Goal: Transaction & Acquisition: Subscribe to service/newsletter

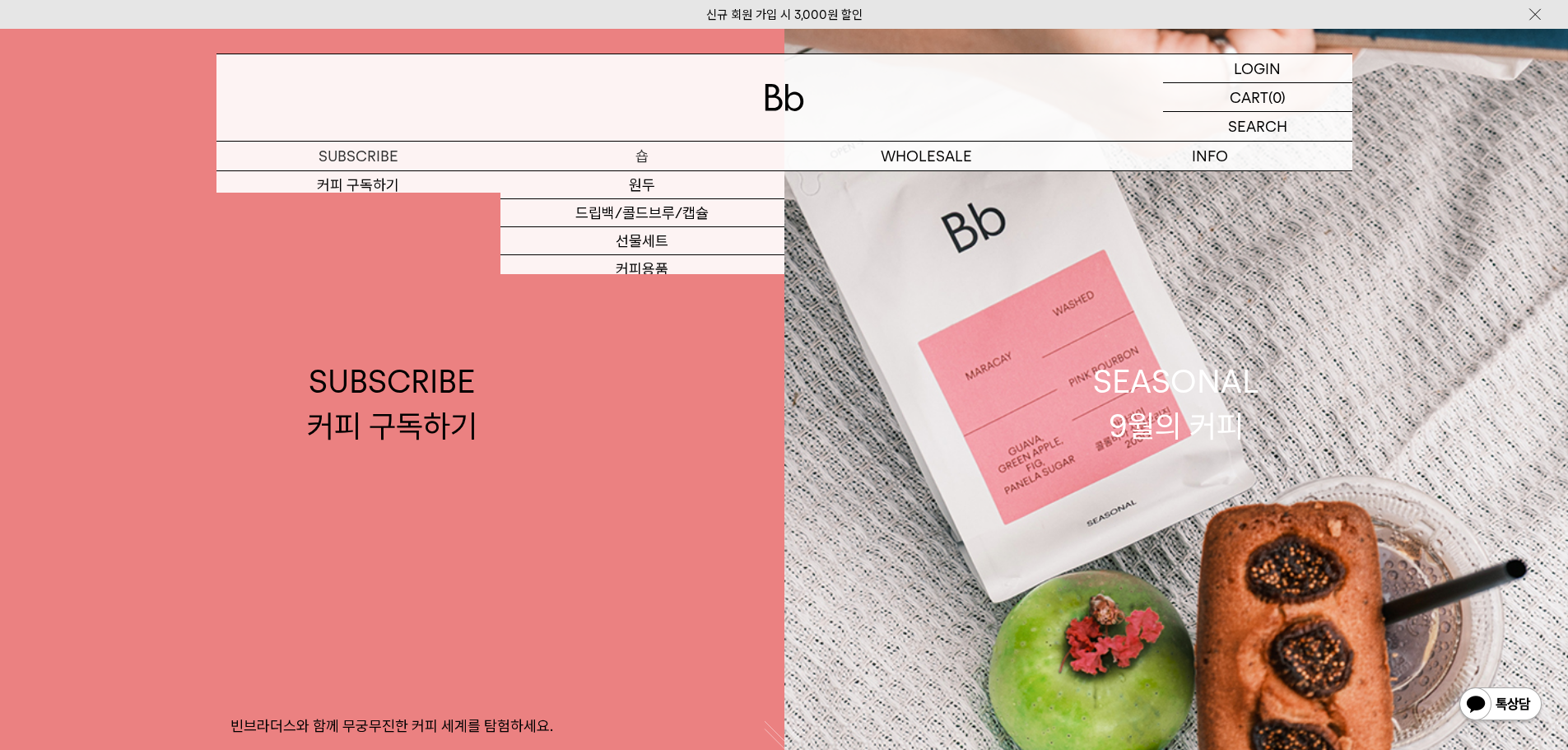
click at [669, 151] on p "숍" at bounding box center [642, 156] width 284 height 29
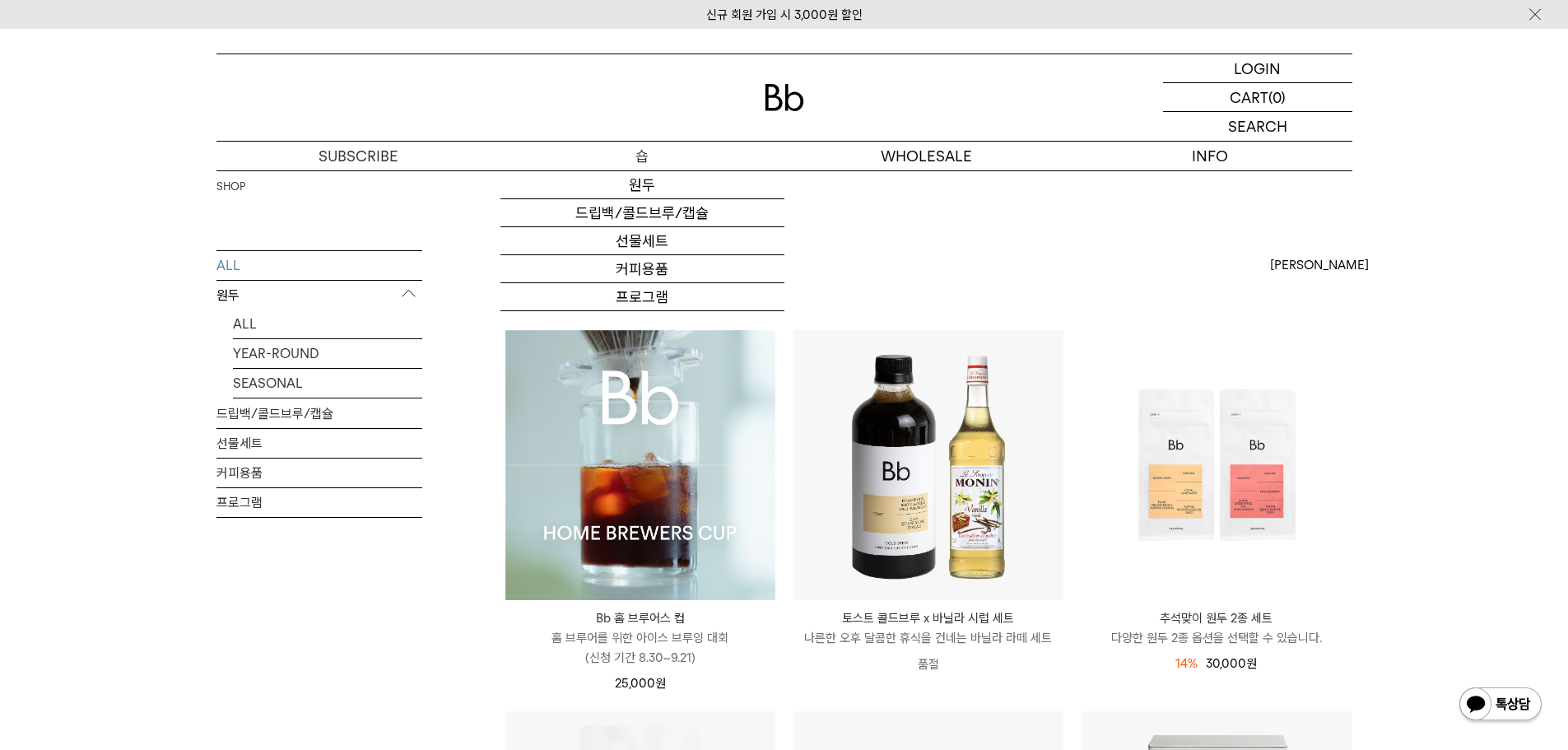
click at [647, 189] on link "원두" at bounding box center [642, 185] width 284 height 28
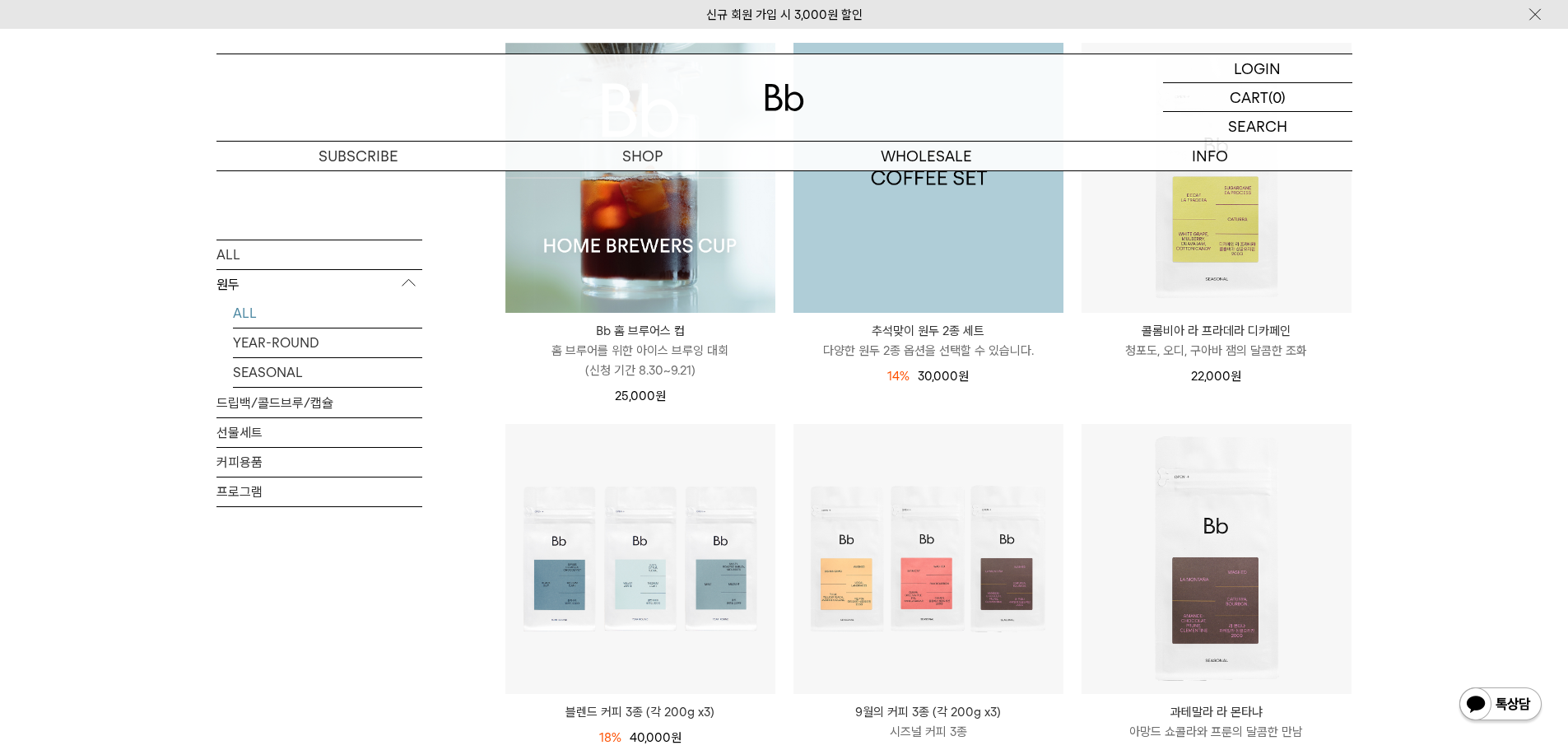
scroll to position [412, 0]
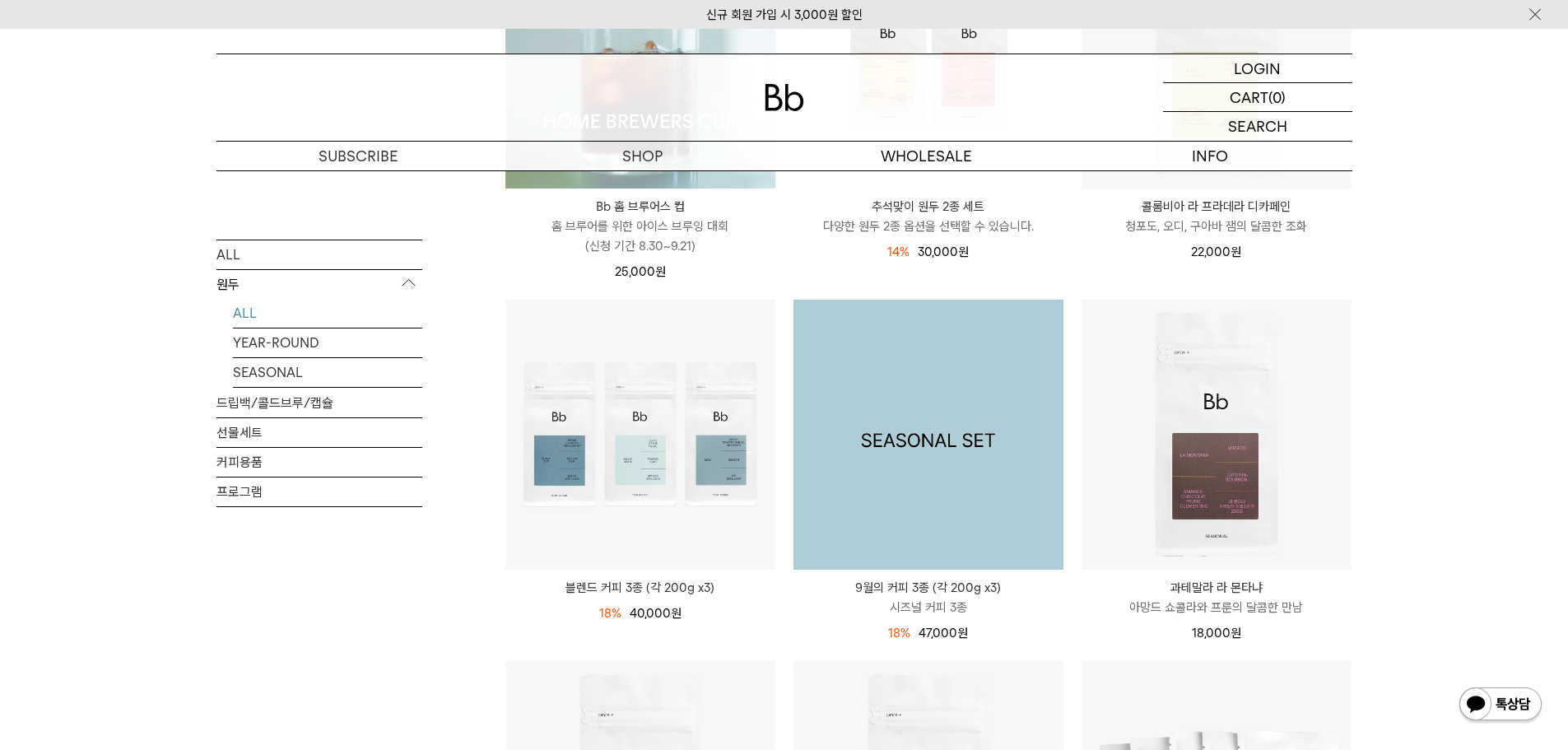
click at [927, 368] on img at bounding box center [928, 434] width 270 height 270
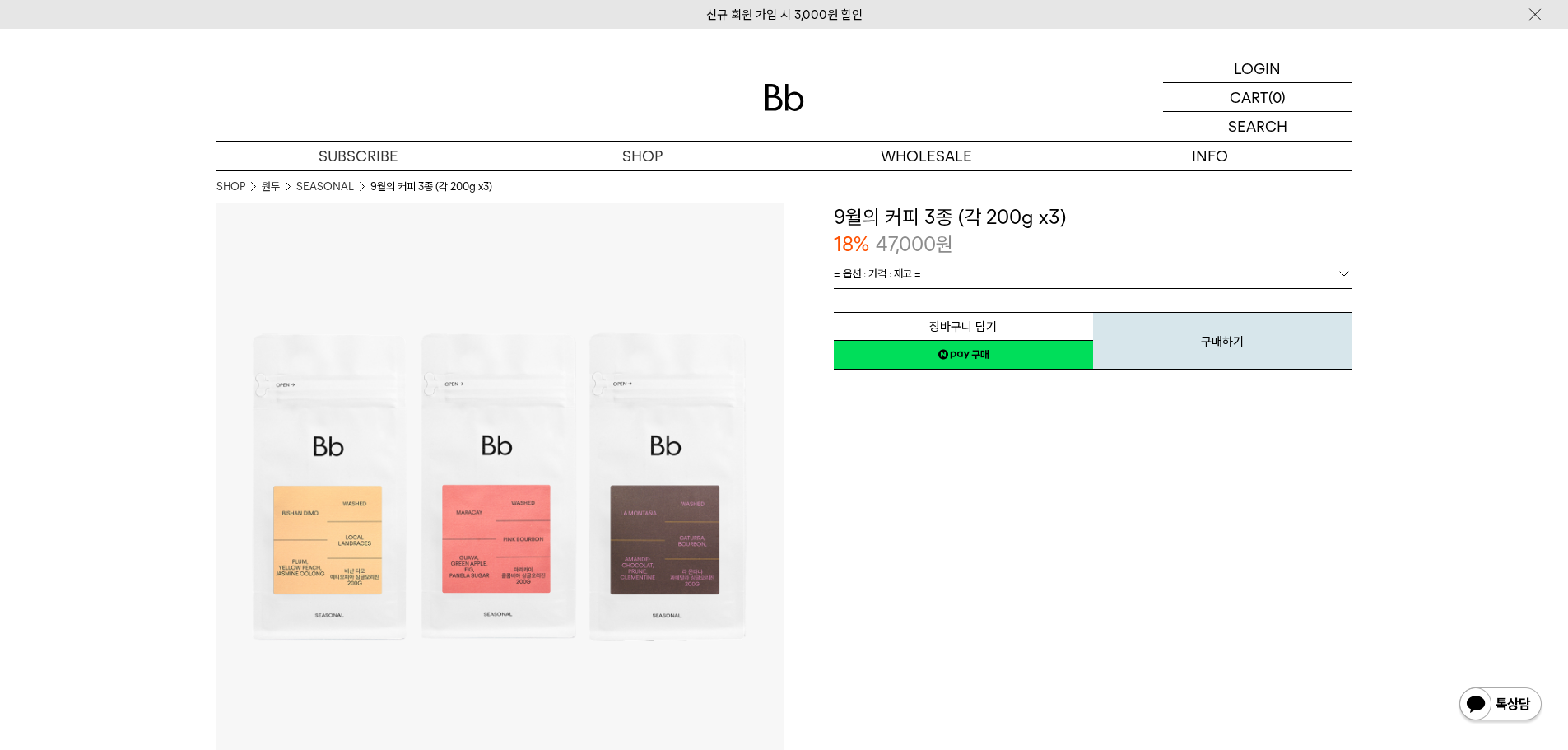
drag, startPoint x: 951, startPoint y: 480, endPoint x: 995, endPoint y: 204, distance: 279.5
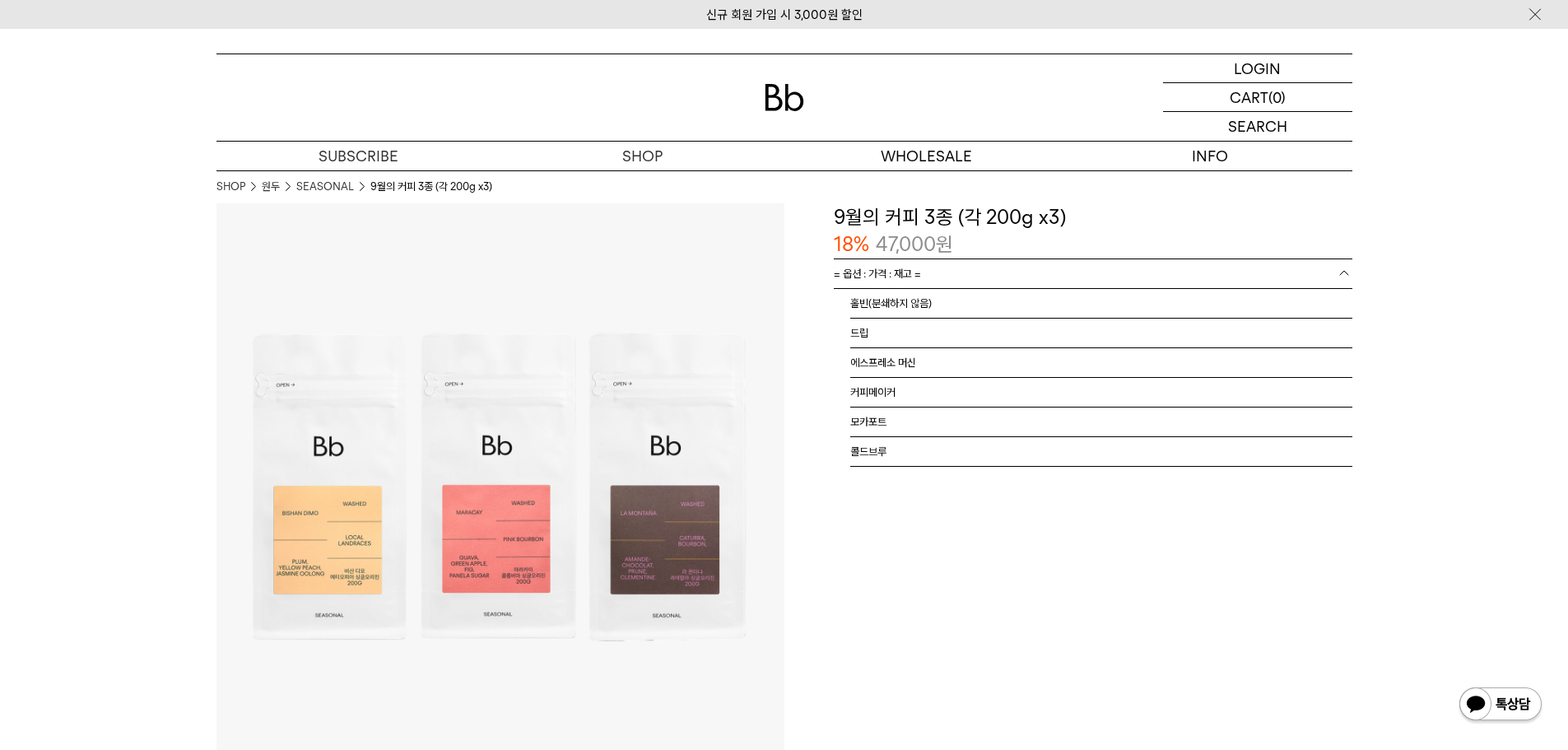
click at [955, 278] on link "= 옵션 : 가격 : 재고 =" at bounding box center [1093, 273] width 519 height 29
click at [960, 278] on link "= 옵션 : 가격 : 재고 =" at bounding box center [1093, 273] width 519 height 29
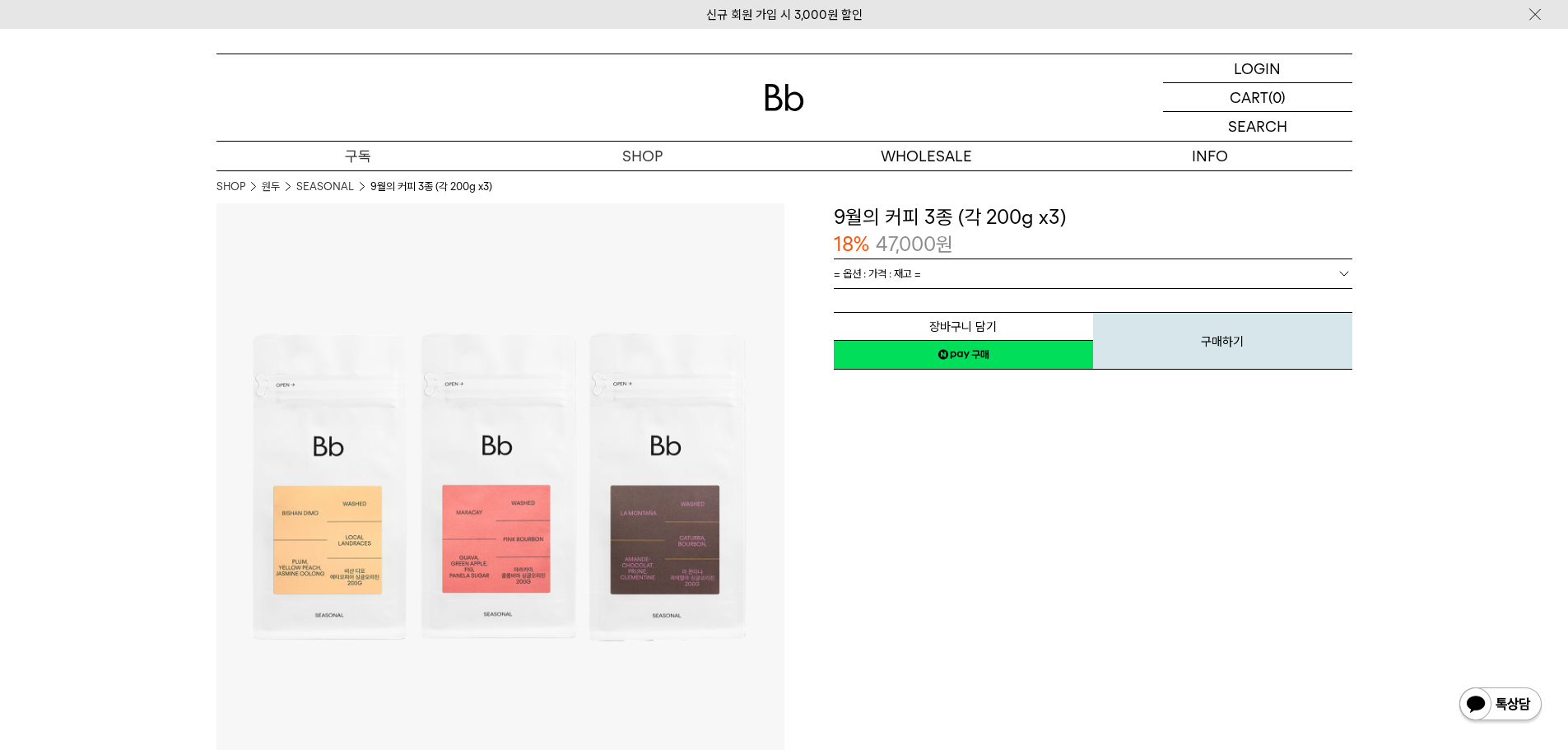
click at [373, 153] on p "구독" at bounding box center [359, 156] width 284 height 29
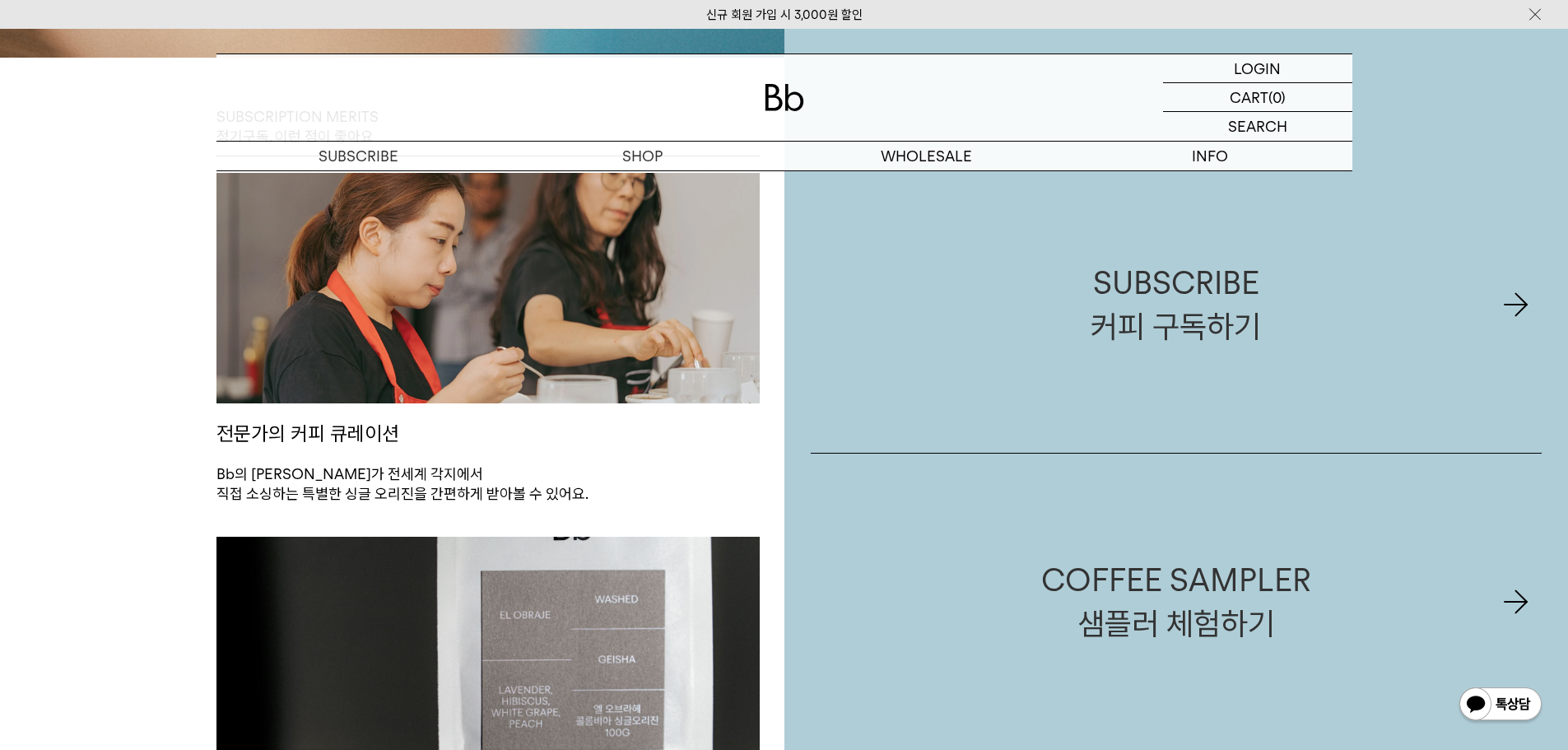
scroll to position [741, 0]
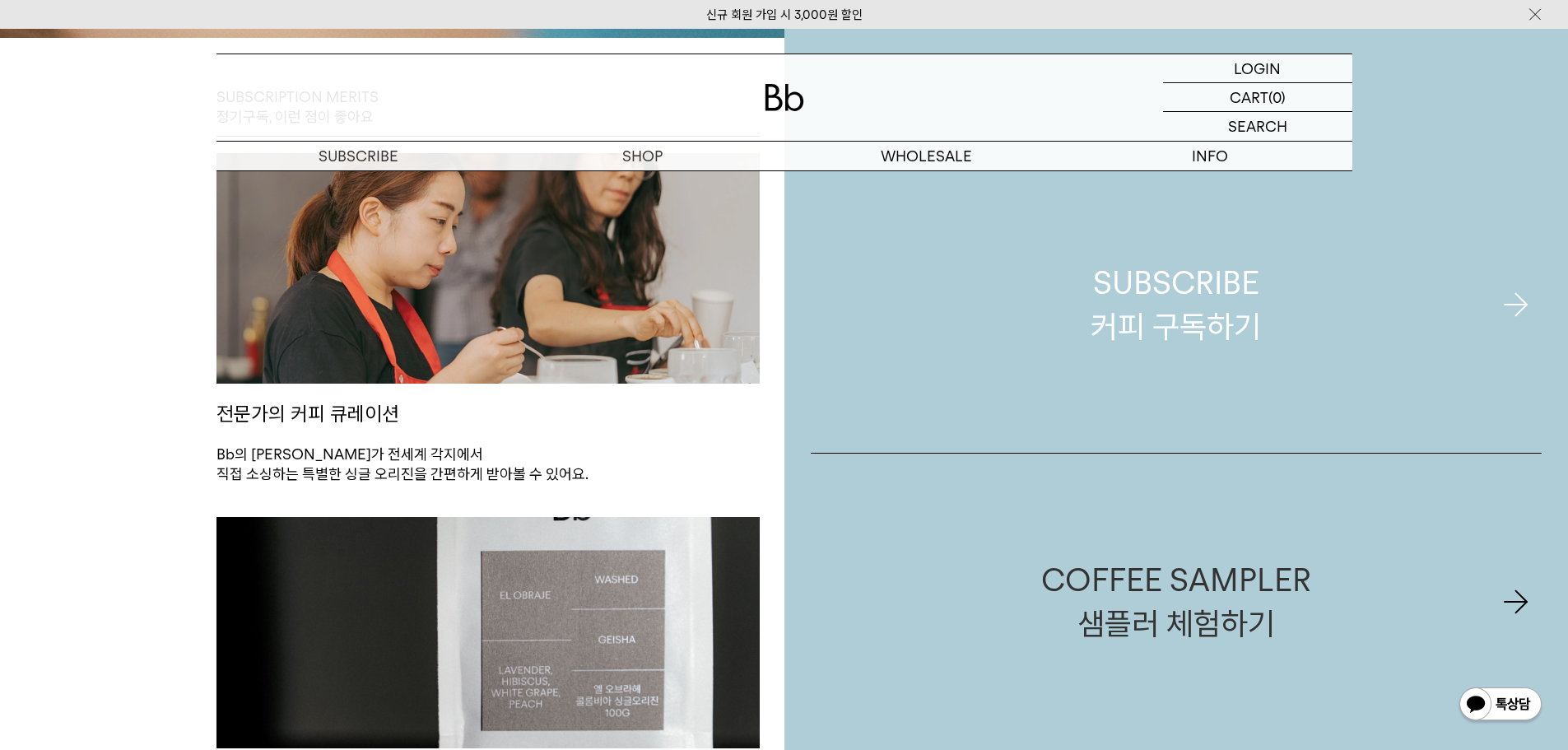
click at [1118, 291] on div "SUBSCRIBE 커피 구독하기" at bounding box center [1176, 304] width 170 height 87
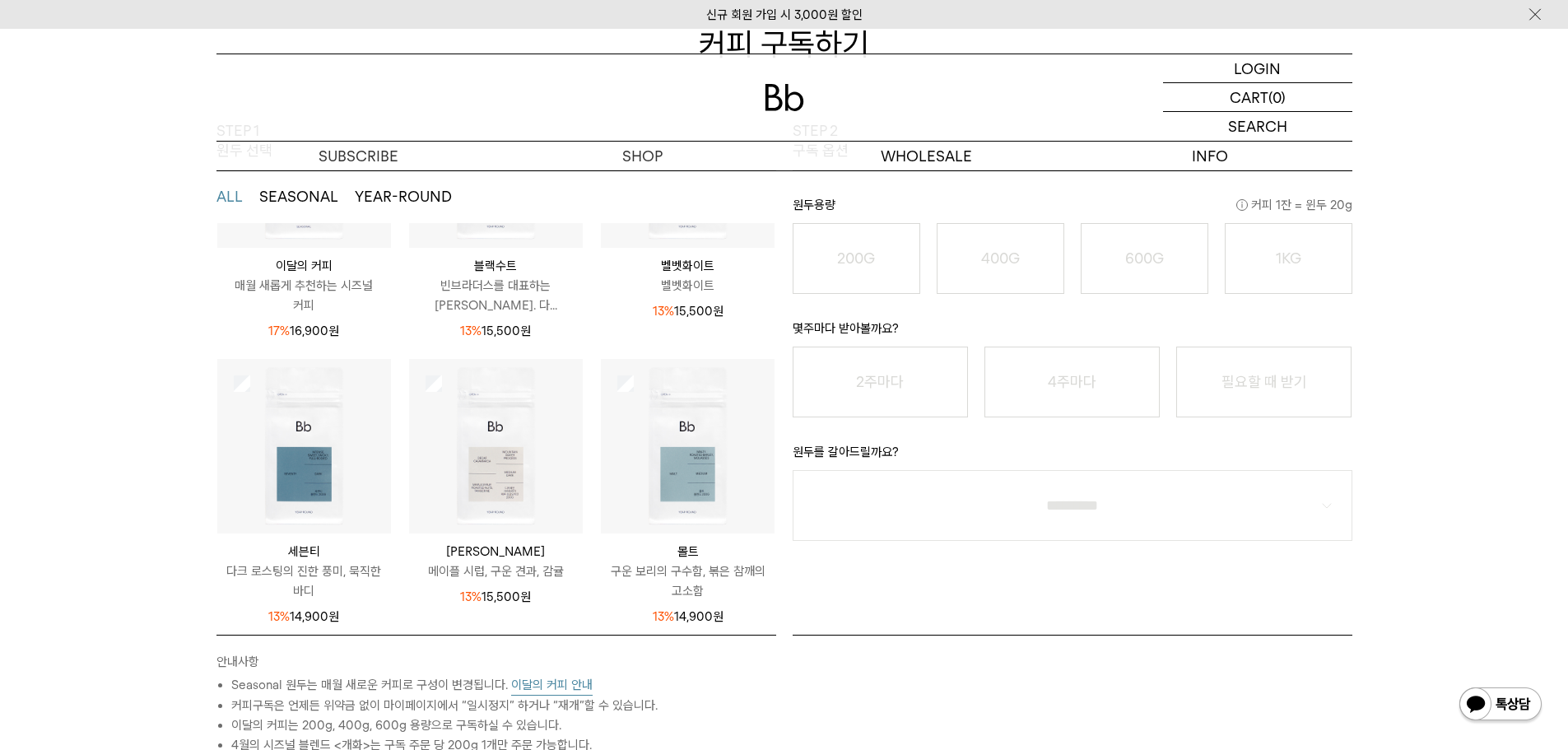
scroll to position [217, 0]
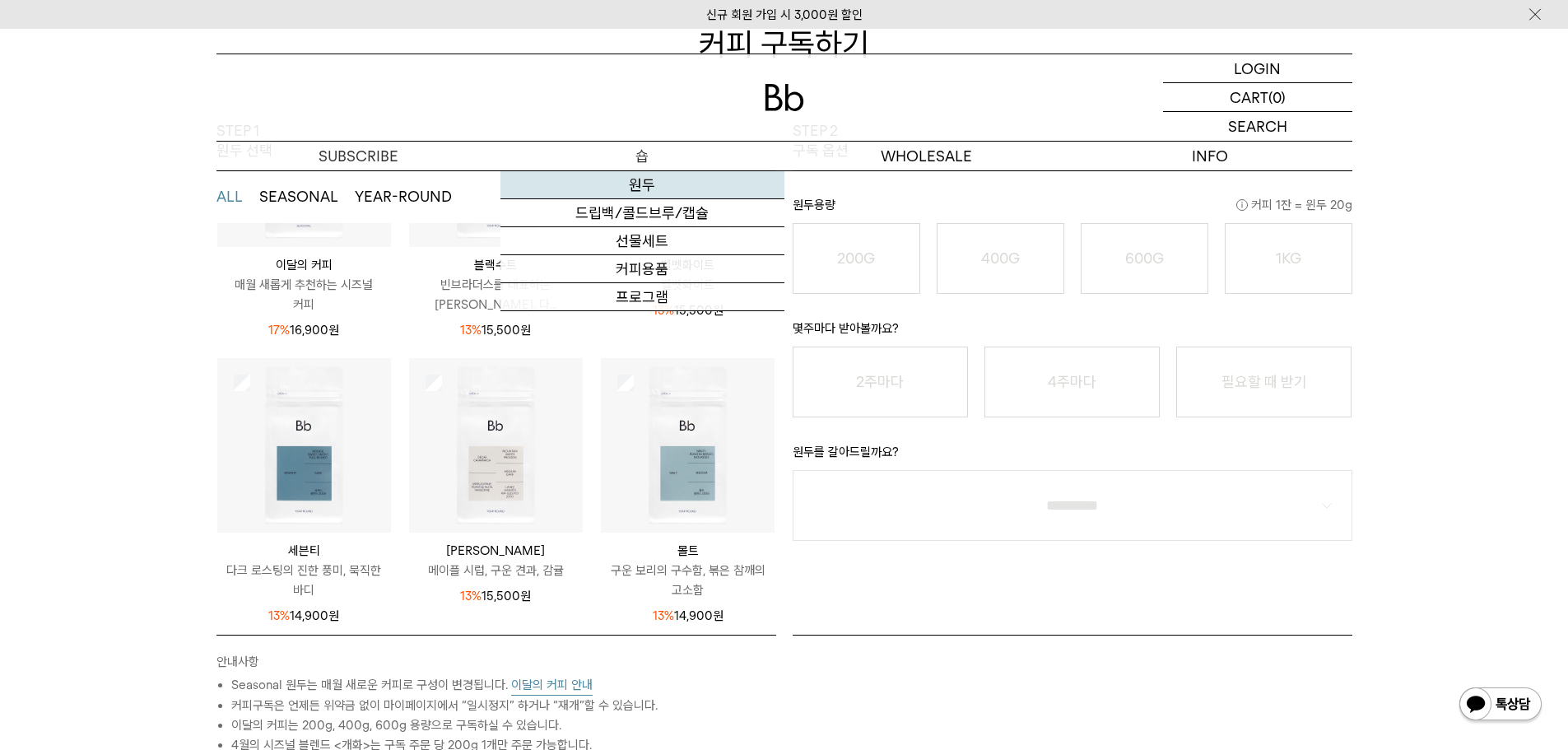
click at [649, 187] on link "원두" at bounding box center [642, 185] width 284 height 28
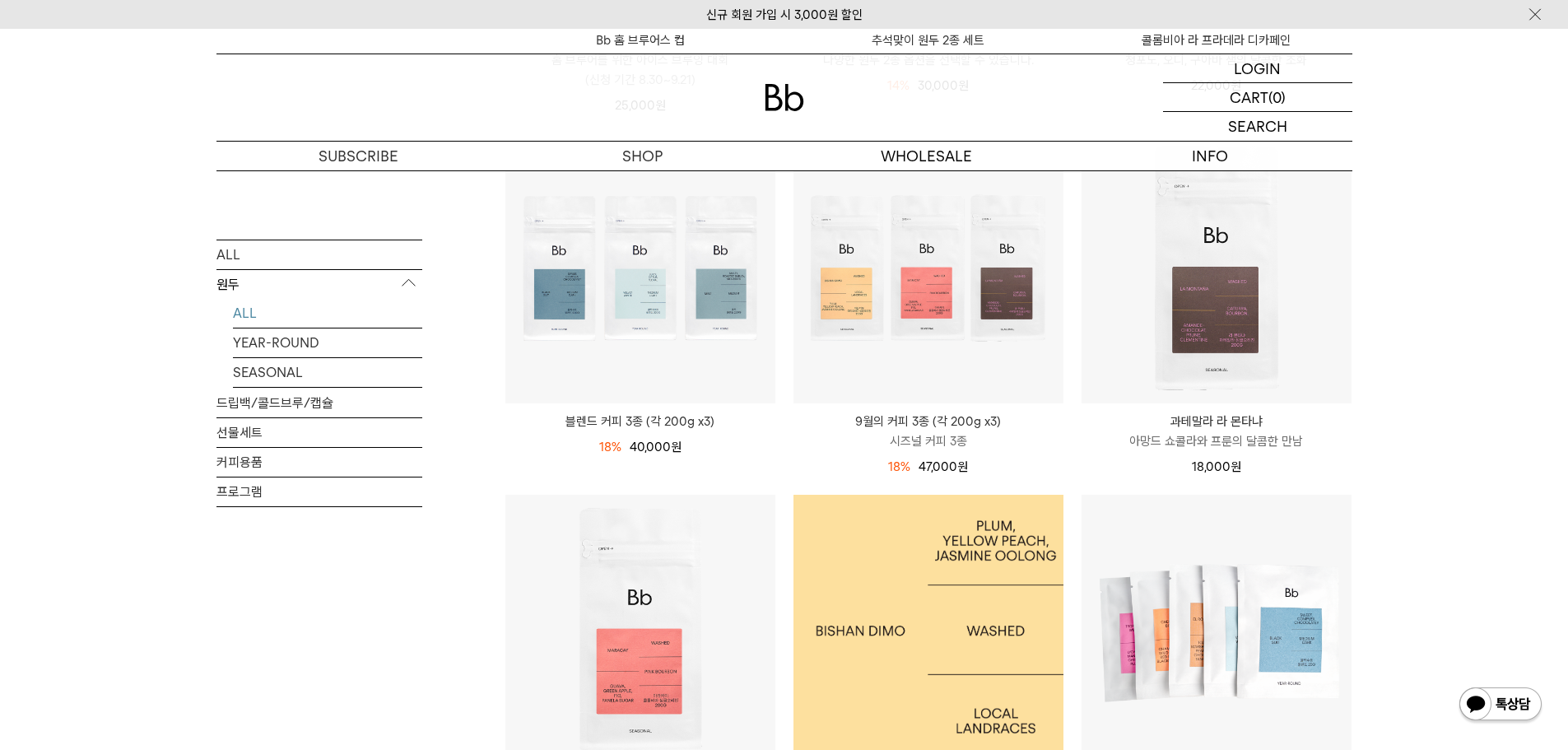
scroll to position [576, 0]
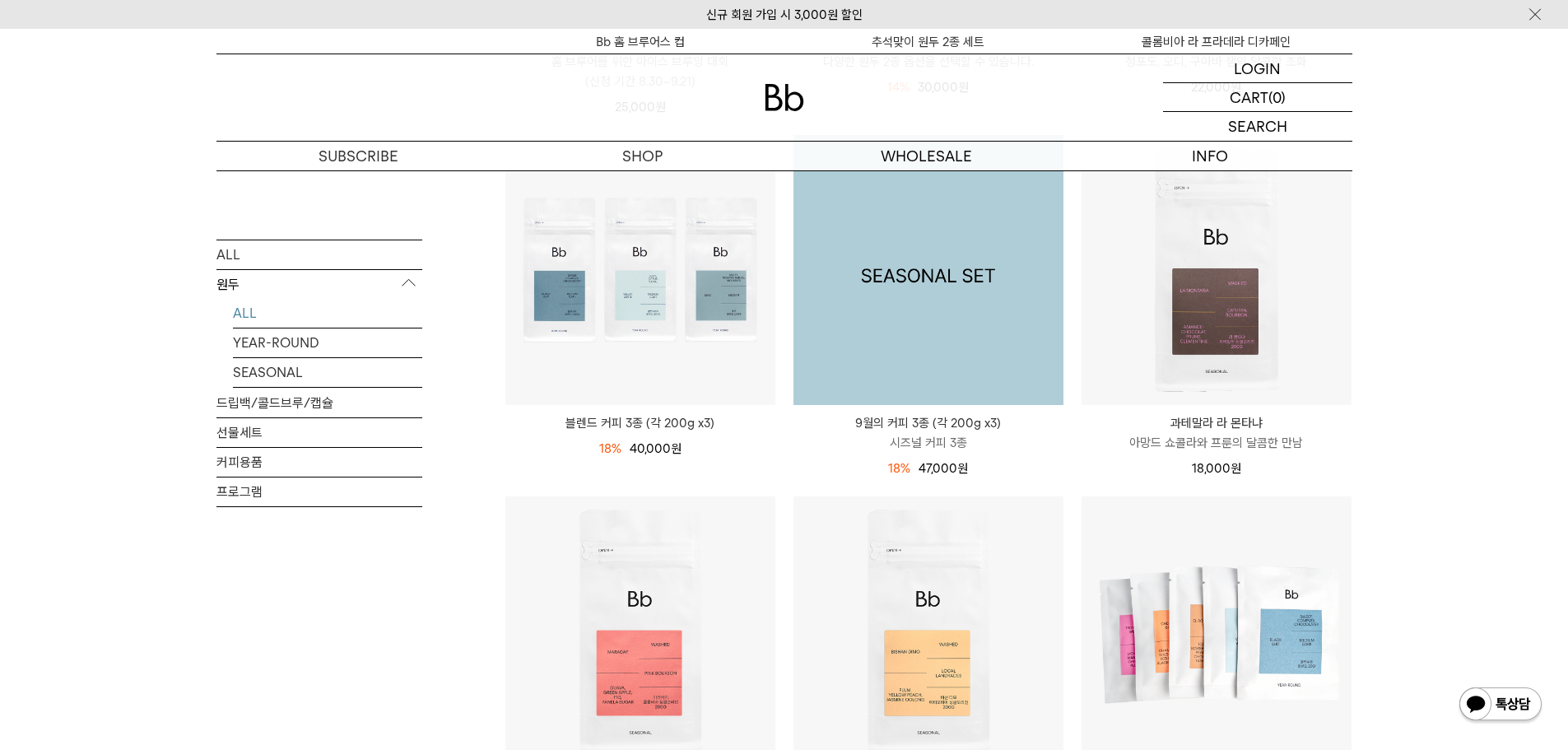
click at [1013, 347] on img at bounding box center [928, 270] width 270 height 270
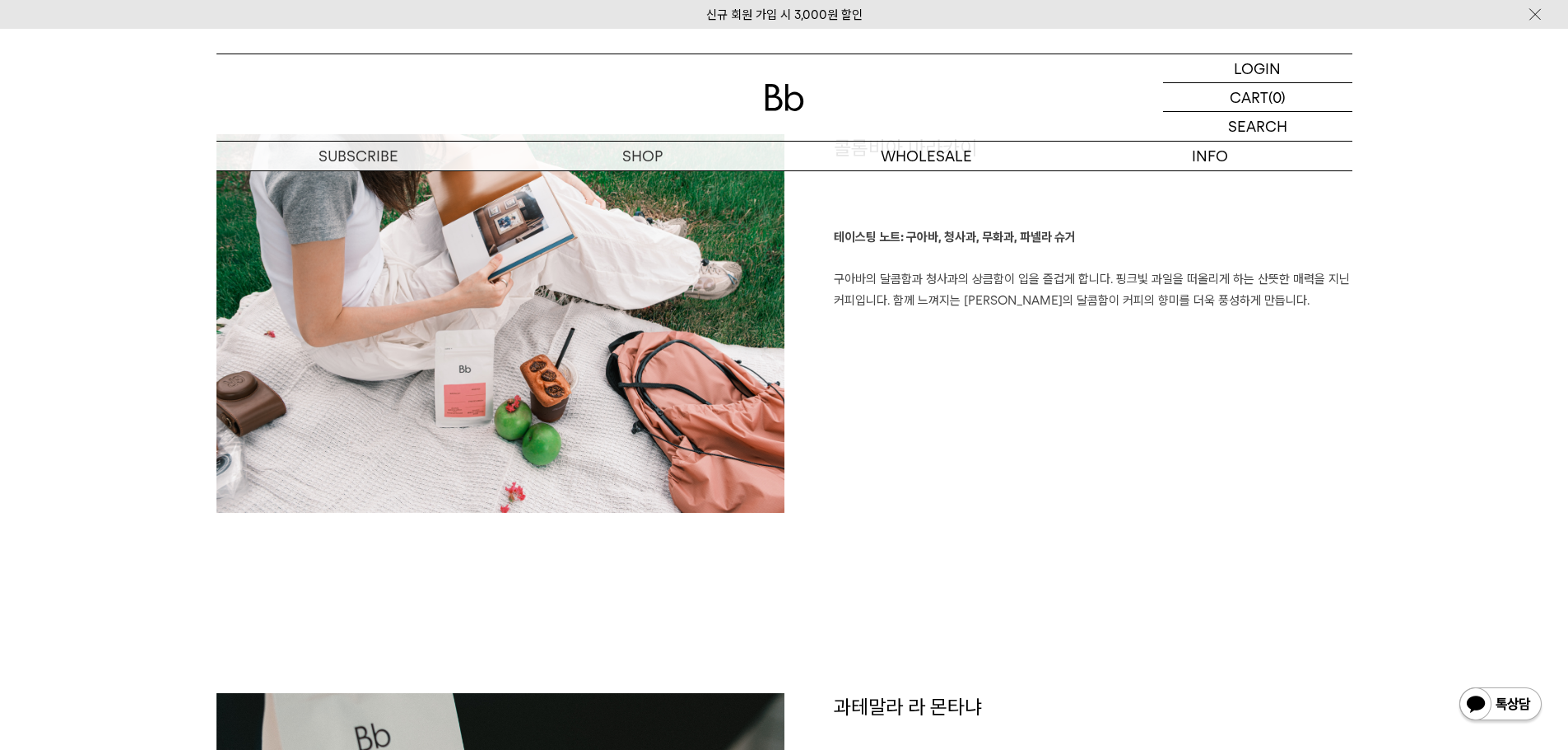
scroll to position [2222, 0]
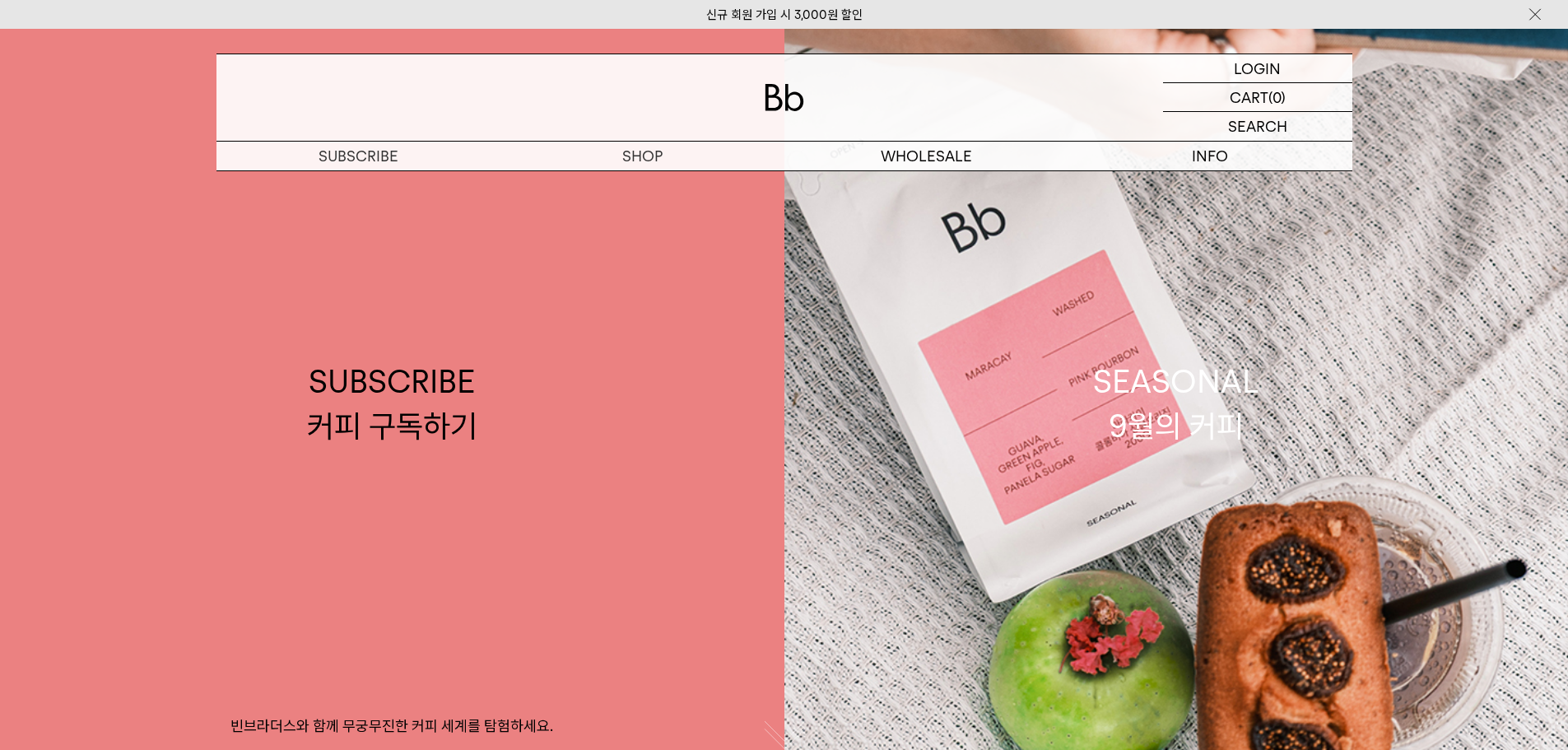
click at [0, 0] on p "구독" at bounding box center [0, 0] width 0 height 0
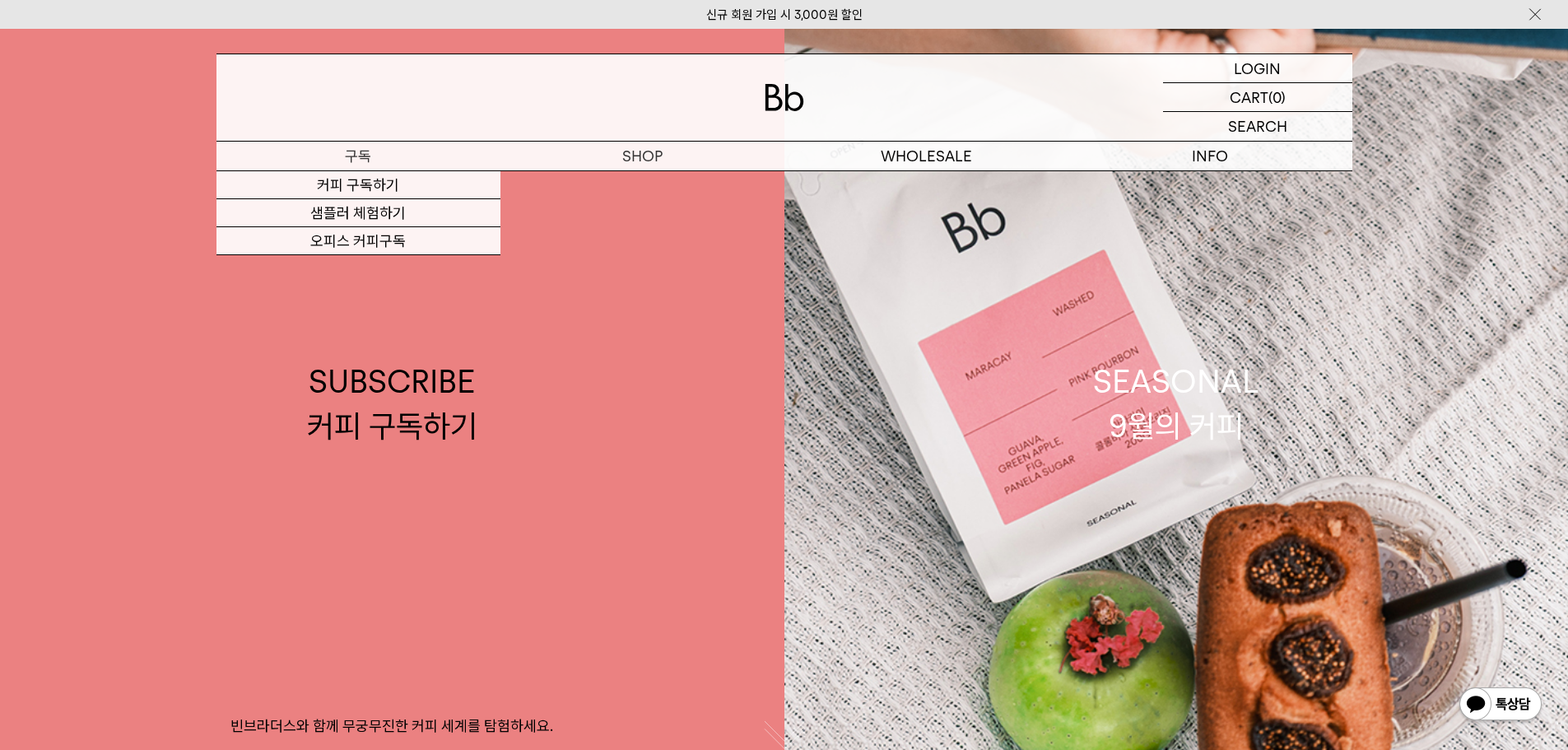
drag, startPoint x: 364, startPoint y: 189, endPoint x: 524, endPoint y: 192, distance: 160.0
click at [364, 188] on link "커피 구독하기" at bounding box center [359, 185] width 284 height 28
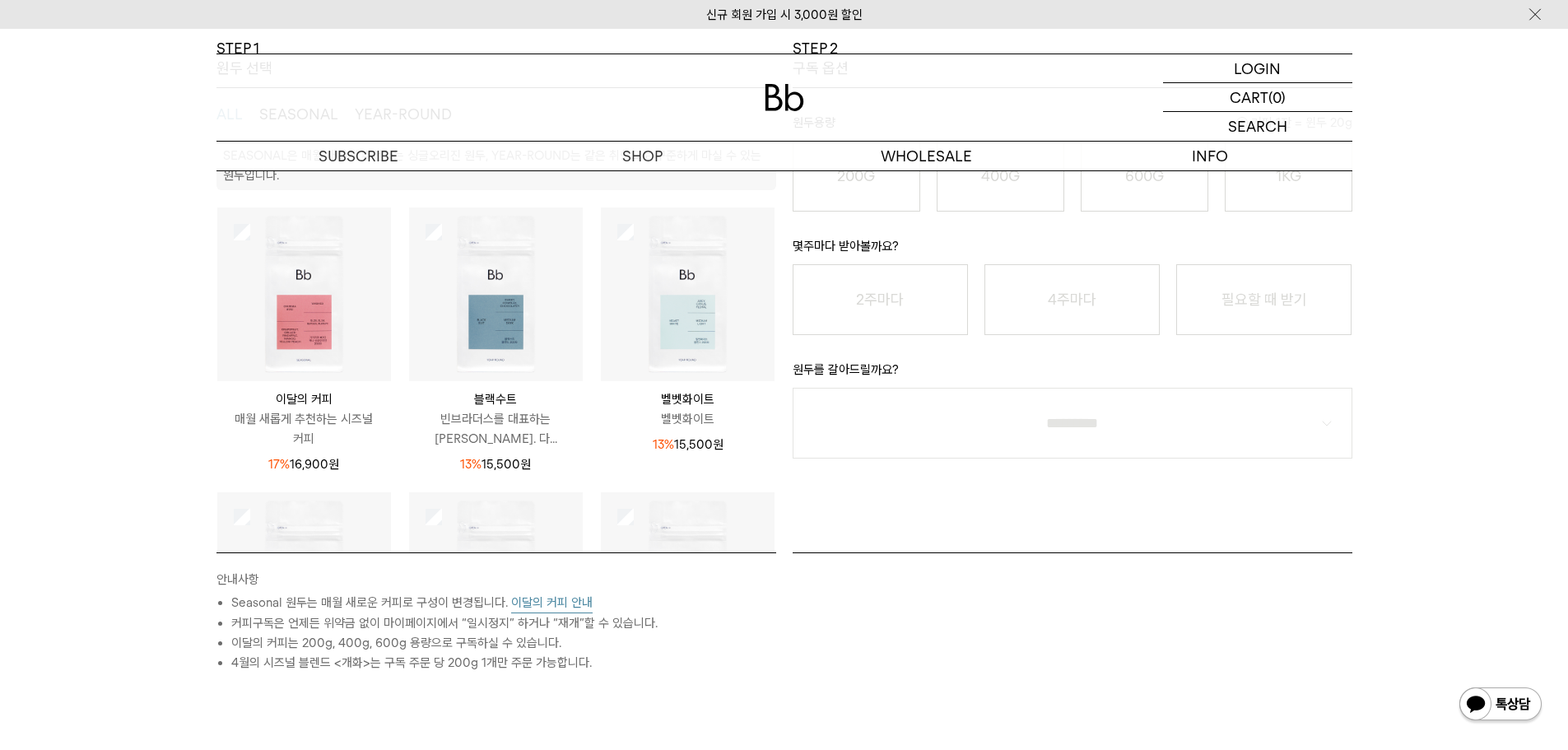
click at [294, 214] on img at bounding box center [305, 294] width 174 height 174
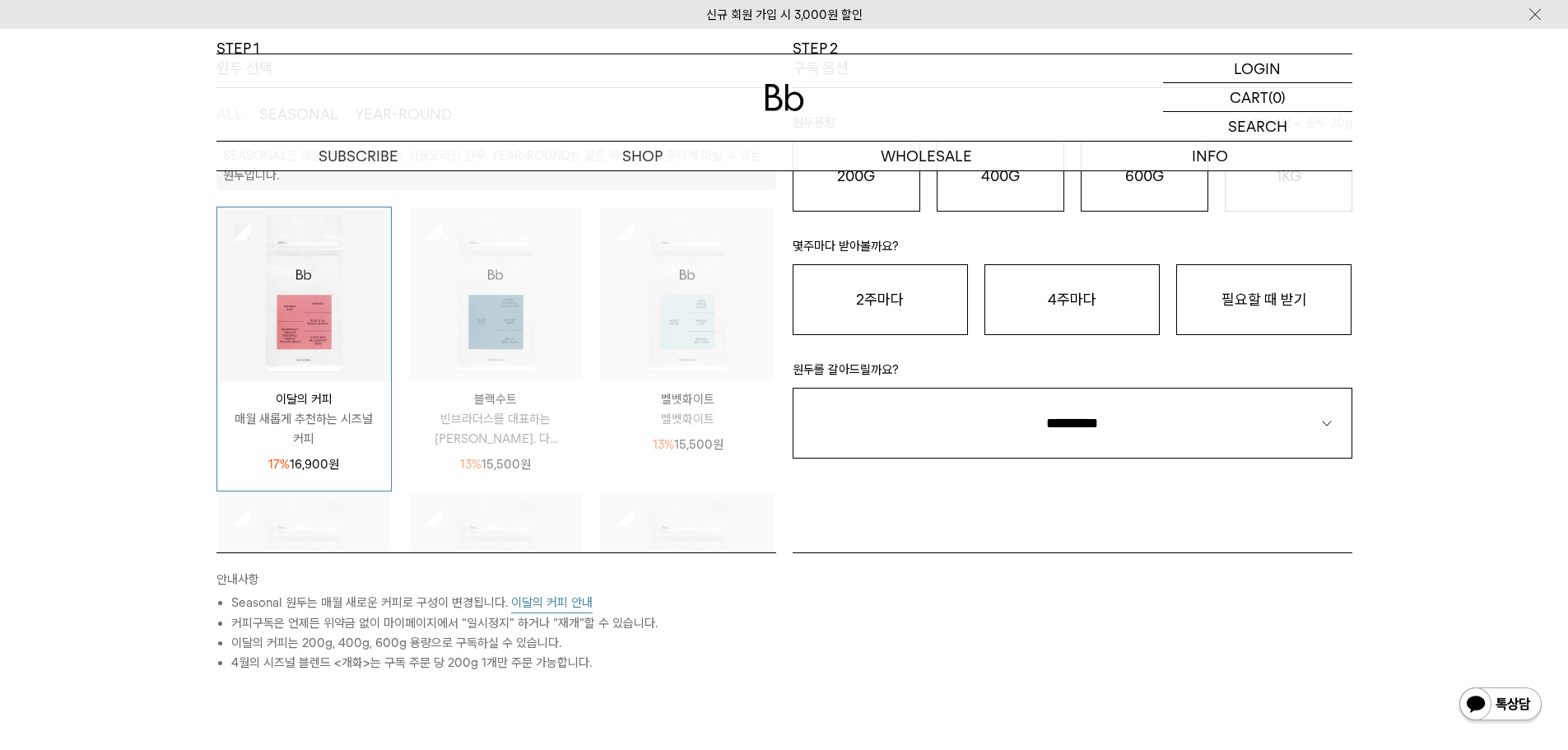
click at [442, 238] on img at bounding box center [496, 294] width 174 height 174
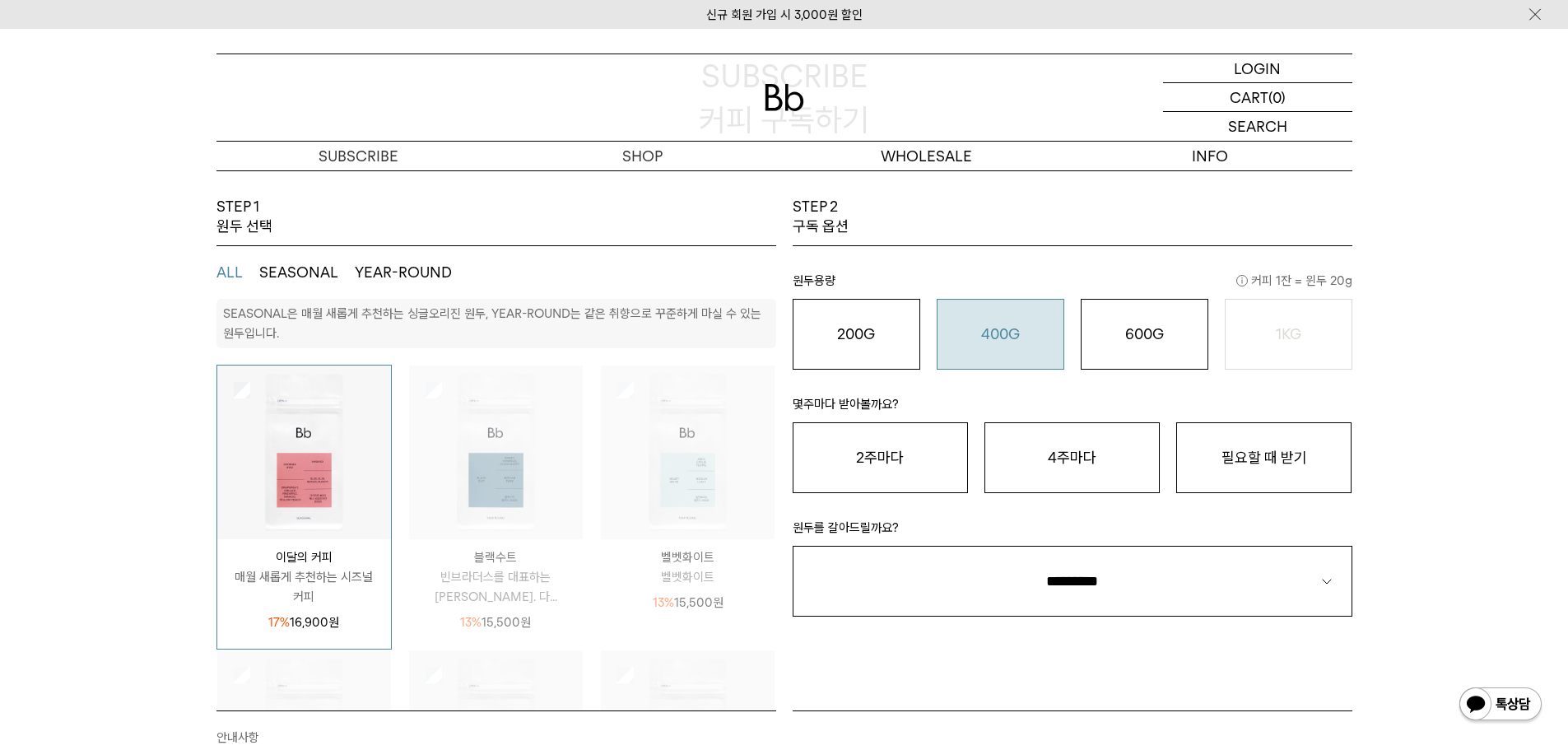
scroll to position [165, 0]
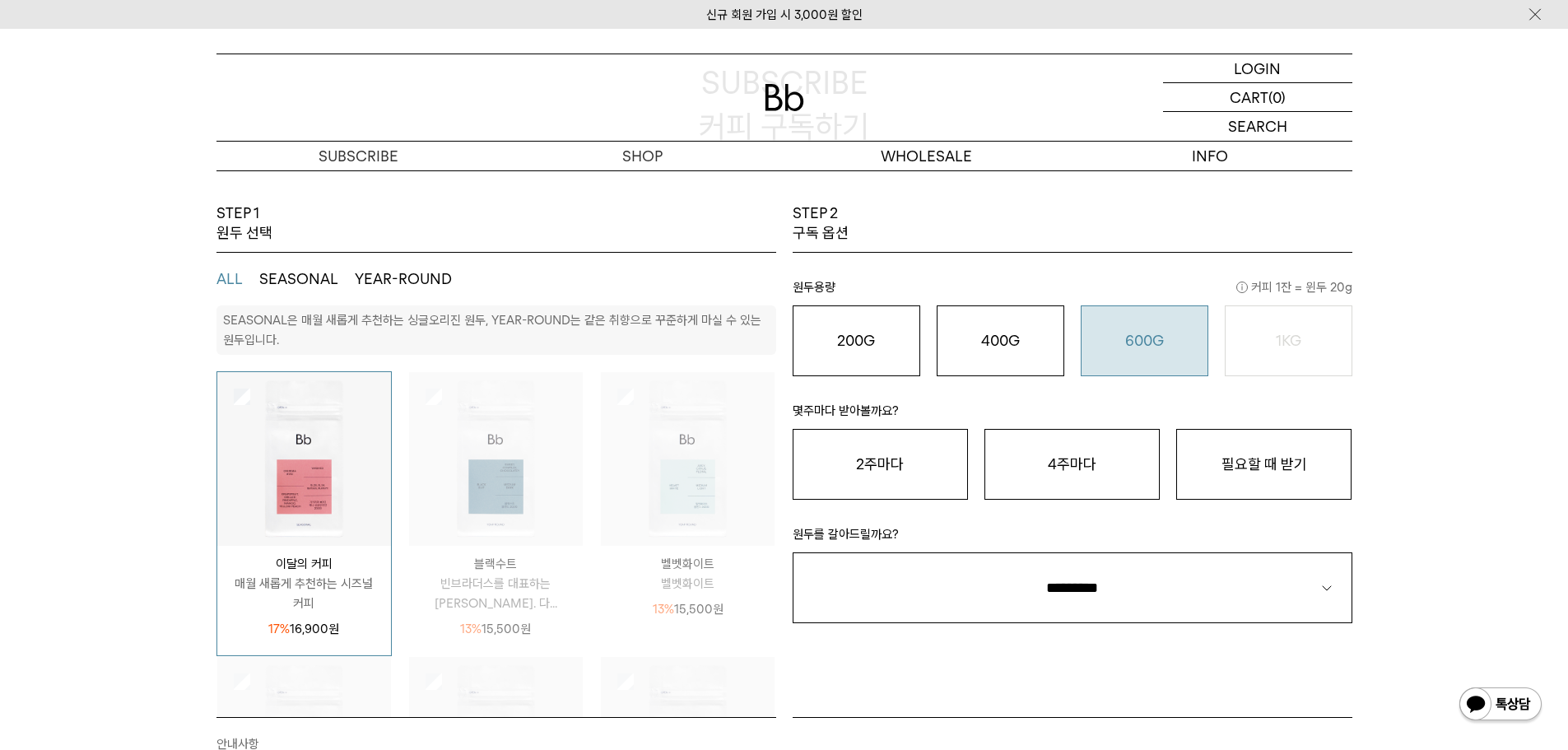
click at [1138, 342] on o "600G" at bounding box center [1145, 340] width 39 height 17
click at [1306, 473] on button "필요할 때 받기" at bounding box center [1264, 464] width 176 height 71
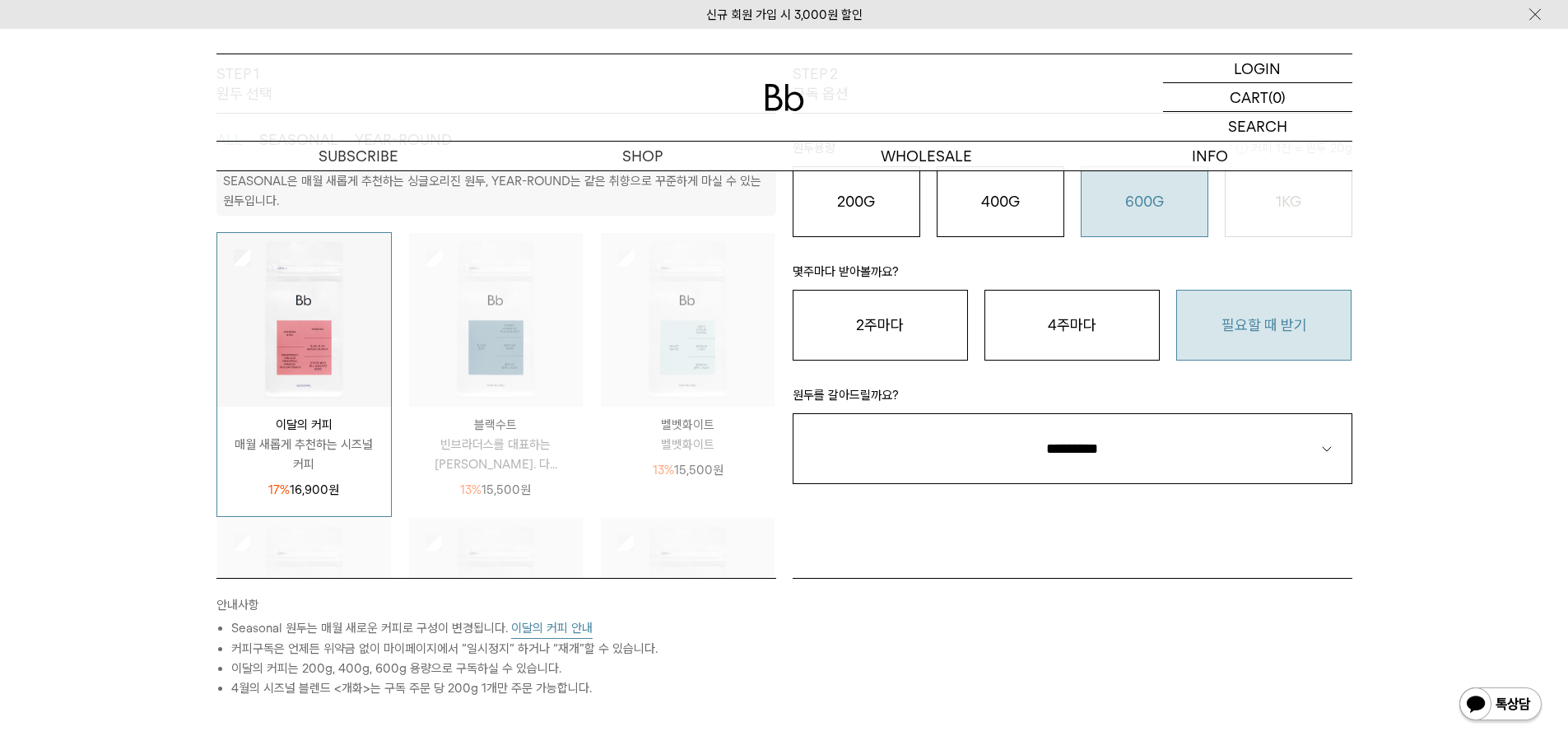
scroll to position [329, 0]
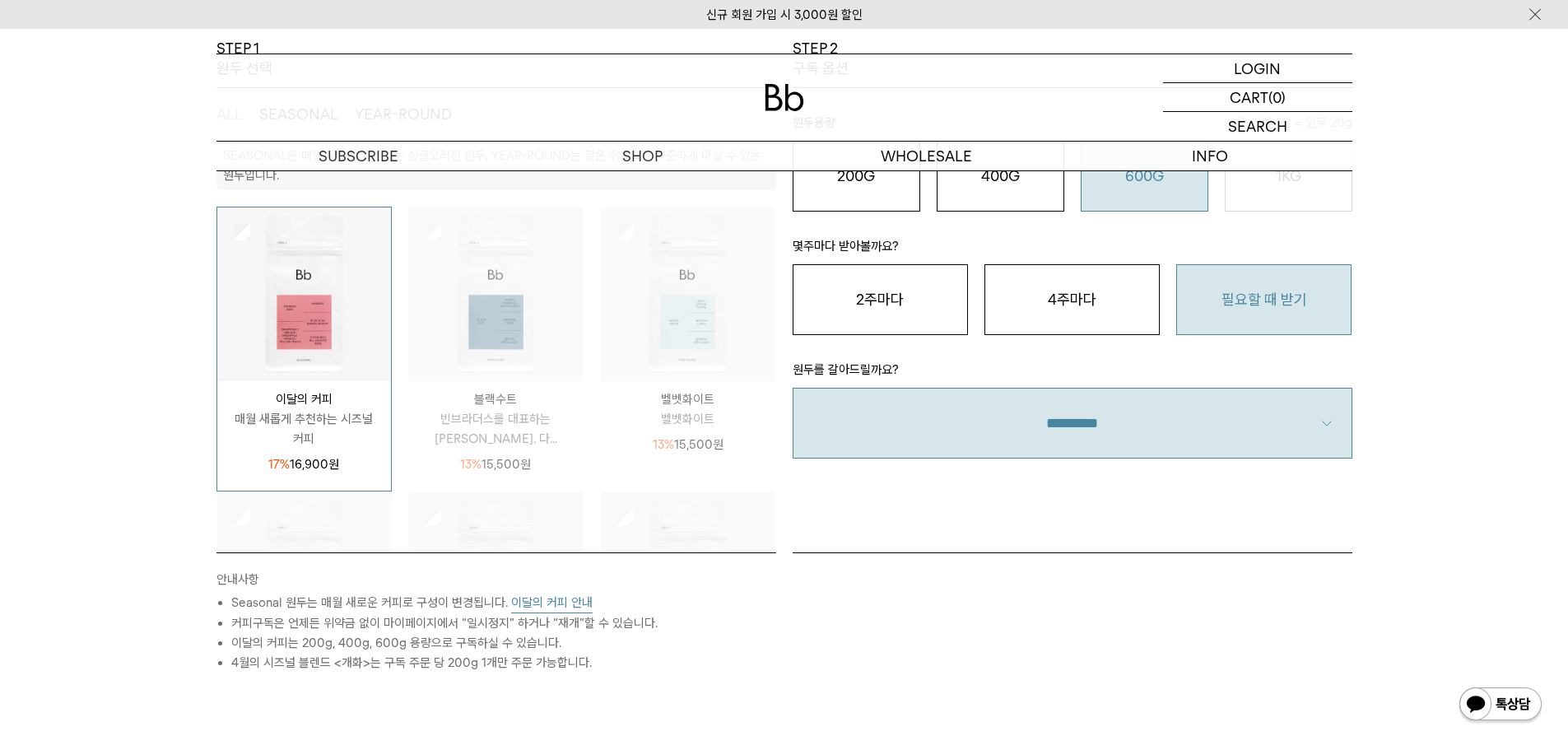
click at [1232, 435] on select "**********" at bounding box center [1072, 423] width 560 height 71
click at [1099, 436] on select "**********" at bounding box center [1072, 423] width 560 height 71
select select "**"
click at [792, 387] on select "**********" at bounding box center [1072, 423] width 560 height 71
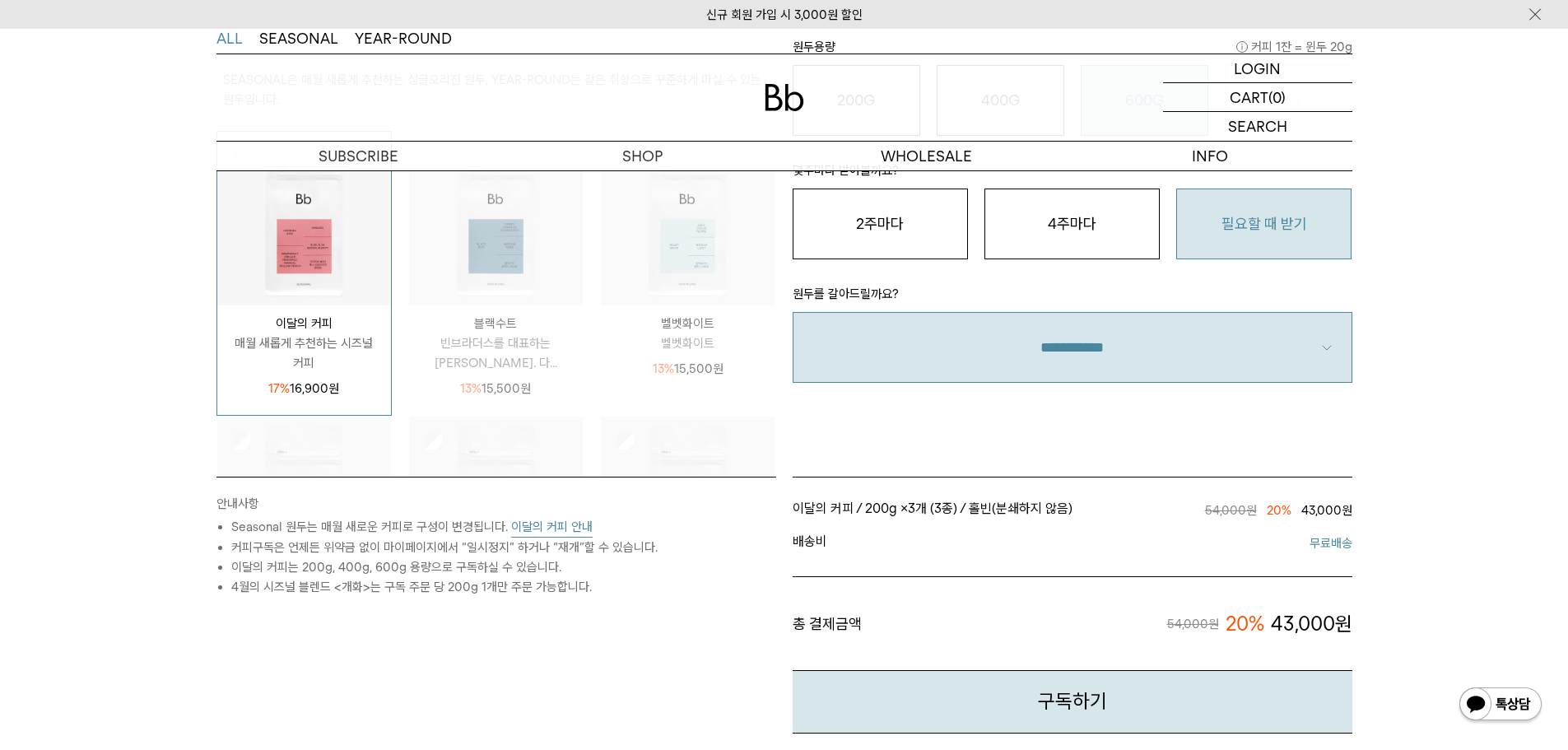
scroll to position [412, 0]
